Goal: Task Accomplishment & Management: Use online tool/utility

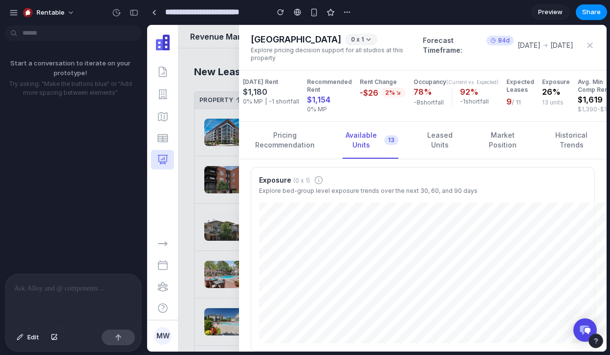
click at [133, 245] on div "Start a conversation to iterate on your prototype! Try asking: "Make the button…" at bounding box center [70, 151] width 141 height 244
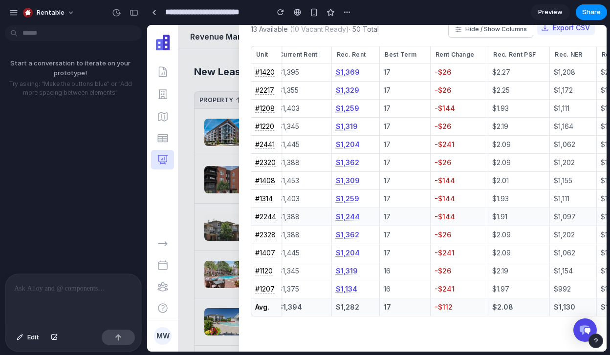
scroll to position [0, 3]
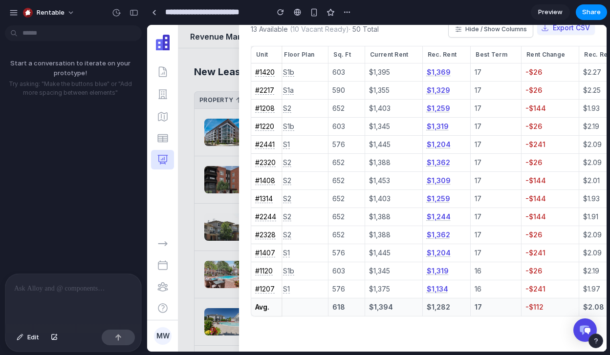
click at [61, 297] on div at bounding box center [73, 300] width 136 height 52
click at [95, 281] on div at bounding box center [73, 300] width 136 height 52
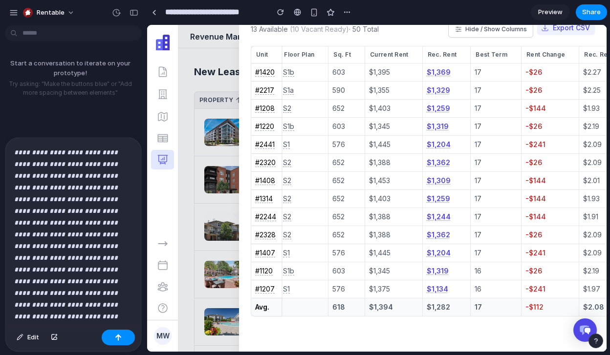
scroll to position [86, 0]
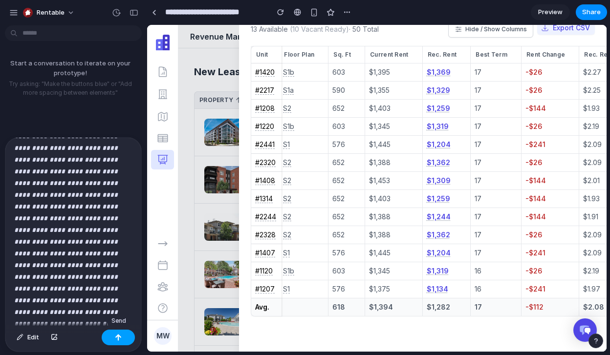
click at [117, 336] on div "button" at bounding box center [118, 337] width 7 height 7
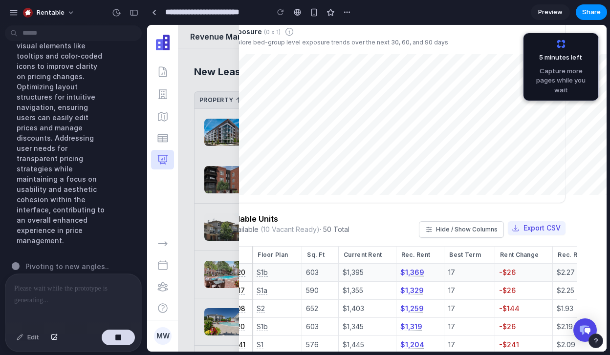
scroll to position [0, 0]
